Goal: Information Seeking & Learning: Learn about a topic

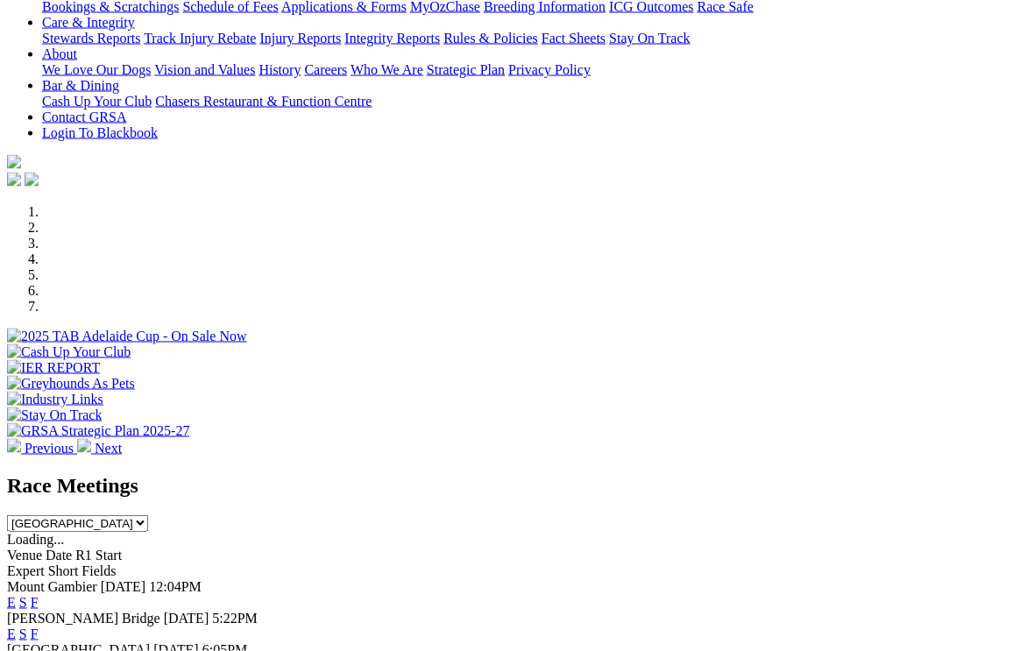
scroll to position [350, 0]
click at [39, 594] on link "F" at bounding box center [35, 601] width 8 height 15
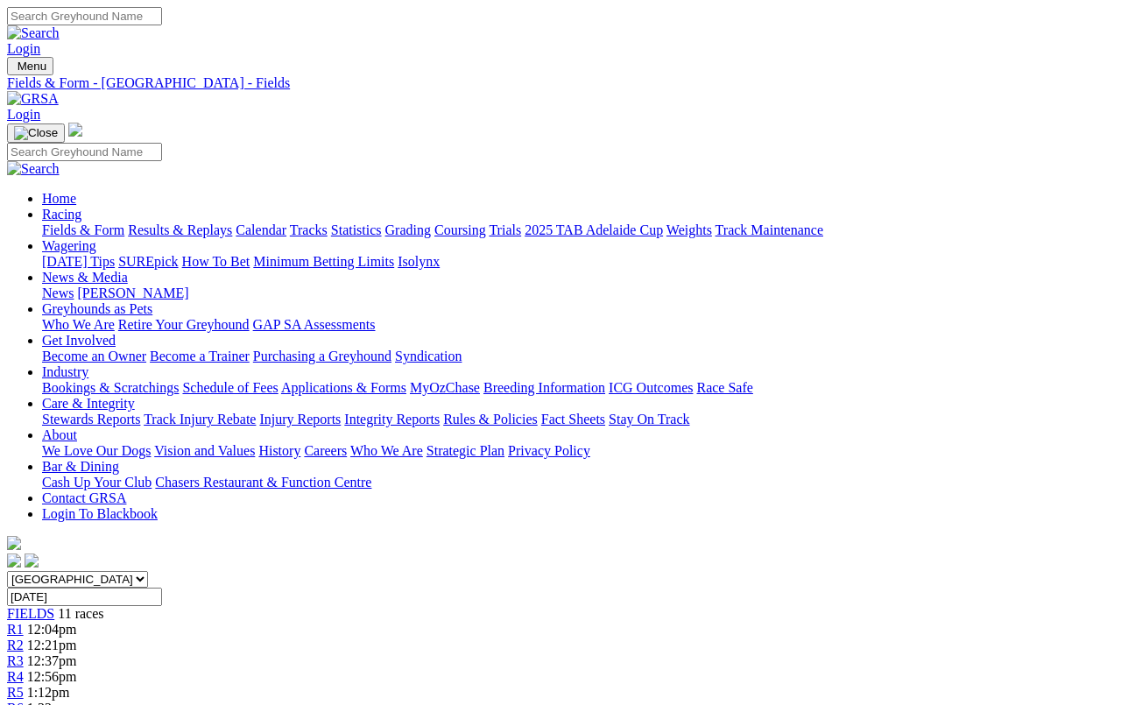
scroll to position [6, 0]
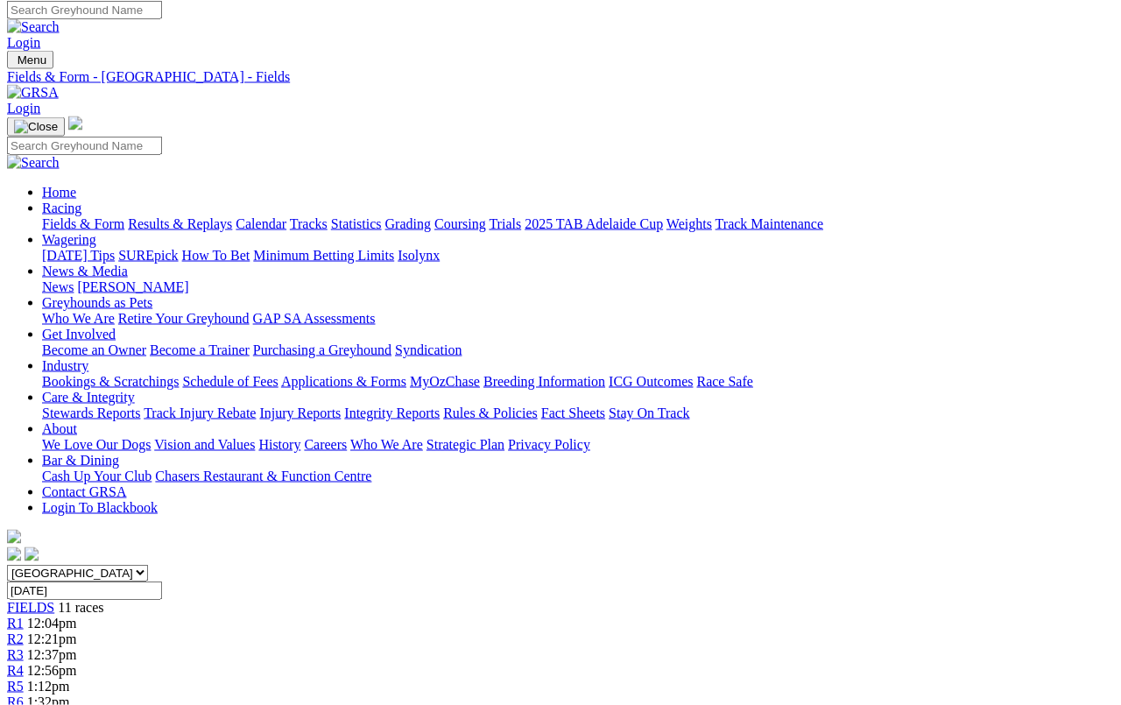
click at [24, 616] on span "R1" at bounding box center [15, 623] width 17 height 15
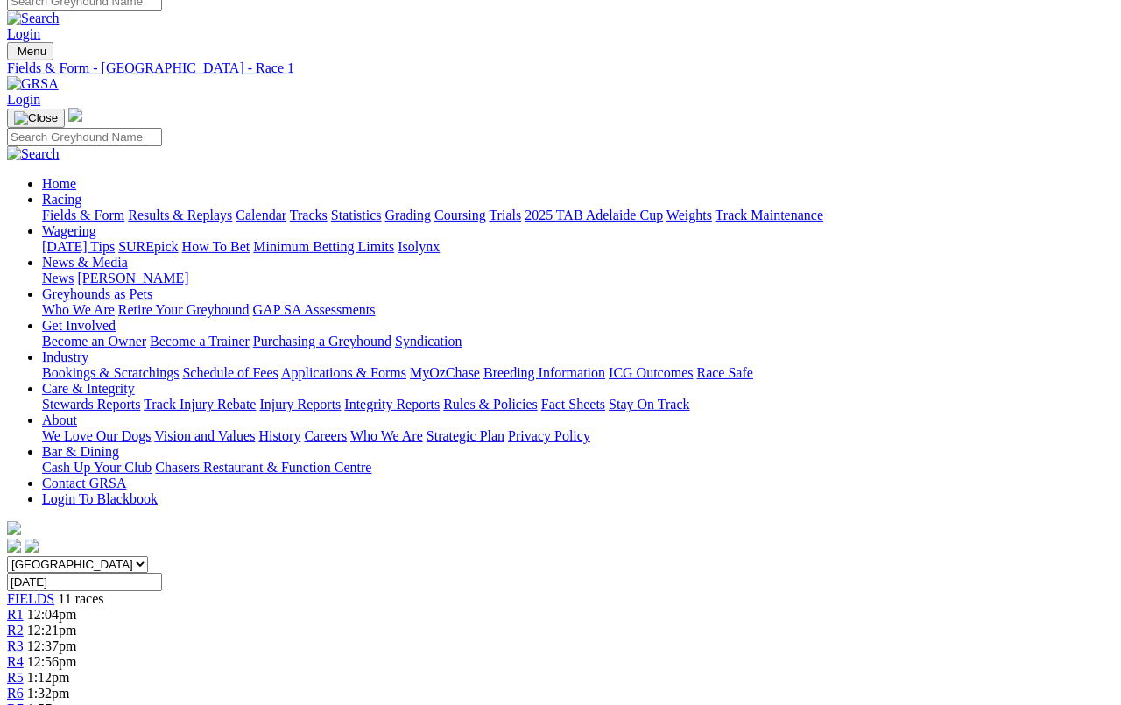
scroll to position [11, 0]
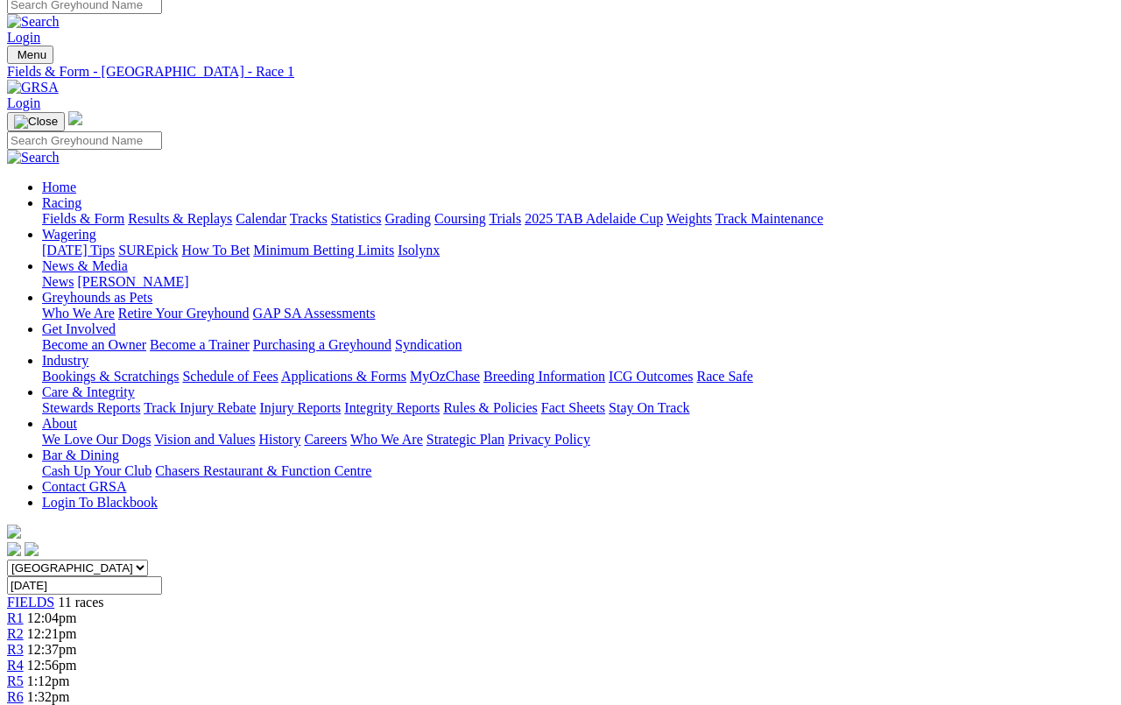
click at [54, 595] on span "FIELDS" at bounding box center [30, 602] width 47 height 15
